Goal: Task Accomplishment & Management: Use online tool/utility

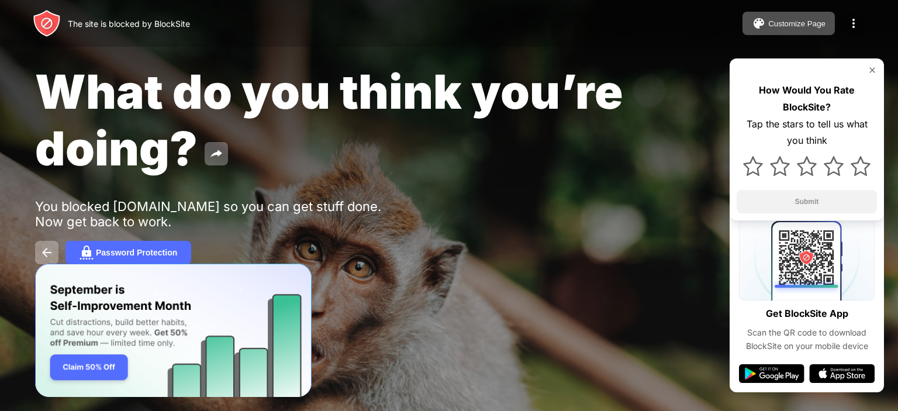
click at [861, 21] on div at bounding box center [853, 23] width 23 height 23
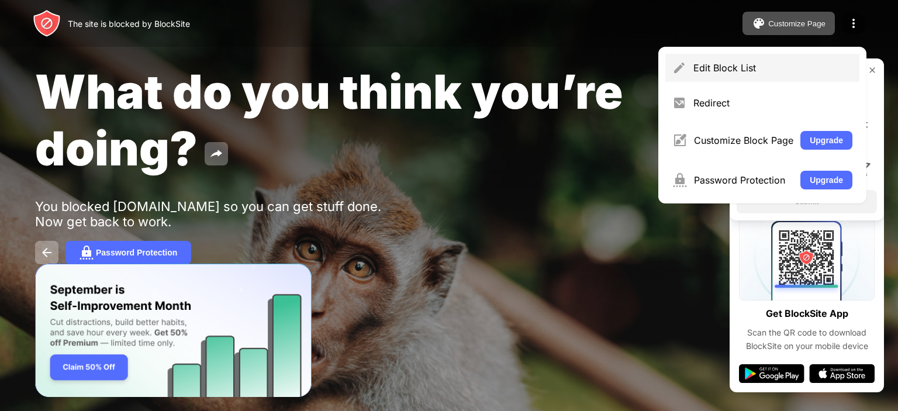
click at [764, 58] on div "Edit Block List" at bounding box center [763, 68] width 194 height 28
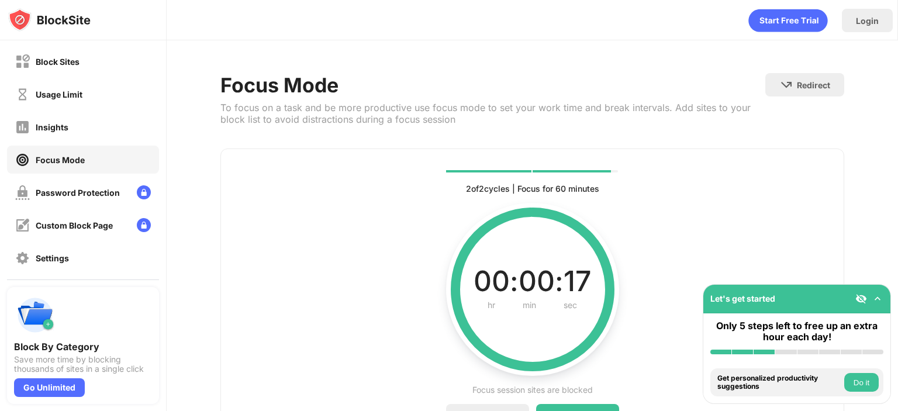
scroll to position [71, 0]
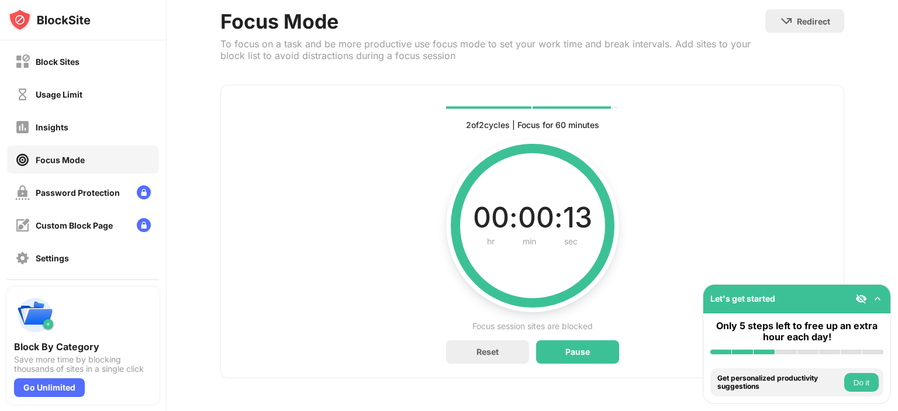
click at [760, 231] on div "2 of 2 cycles | Focus for 60 minutes Current, complete and future cycles status…" at bounding box center [532, 232] width 624 height 294
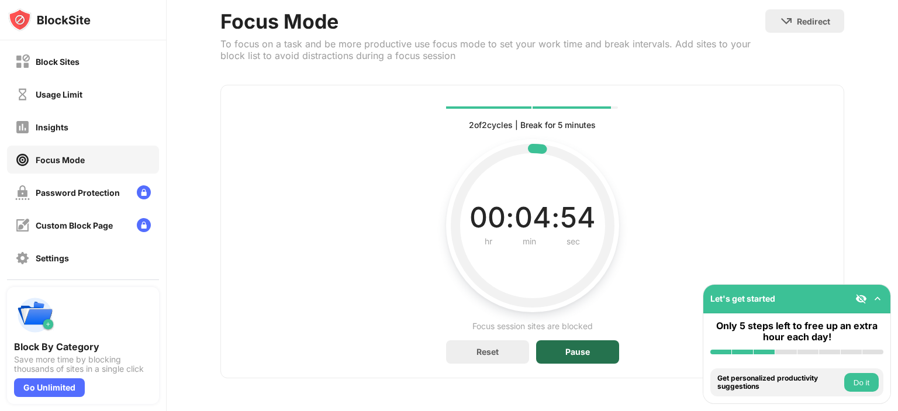
click at [600, 340] on div "Pause" at bounding box center [577, 351] width 83 height 23
